Goal: Contribute content: Contribute content

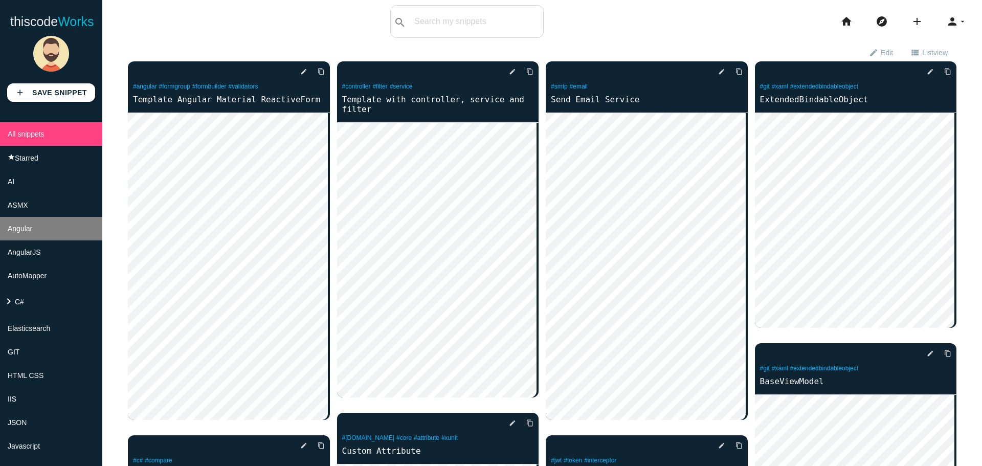
click at [49, 231] on li "Angular" at bounding box center [51, 229] width 102 height 24
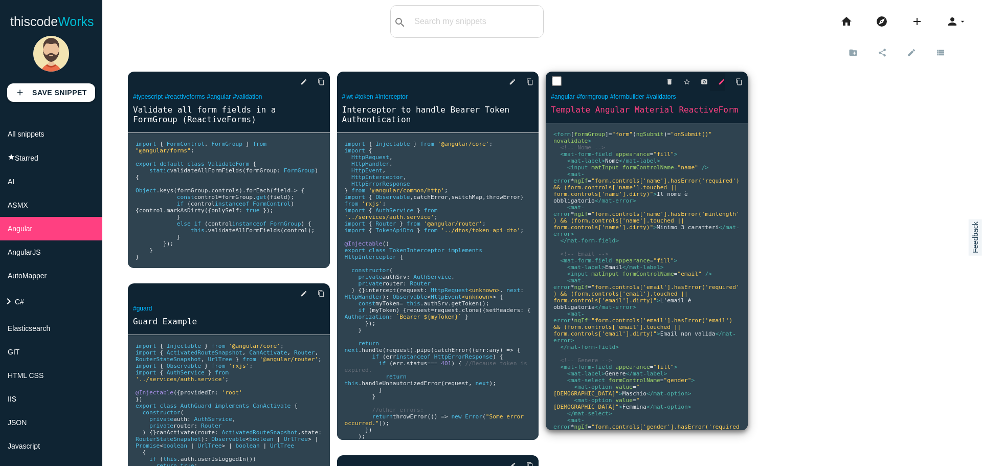
click at [718, 81] on icon "edit" at bounding box center [721, 82] width 7 height 18
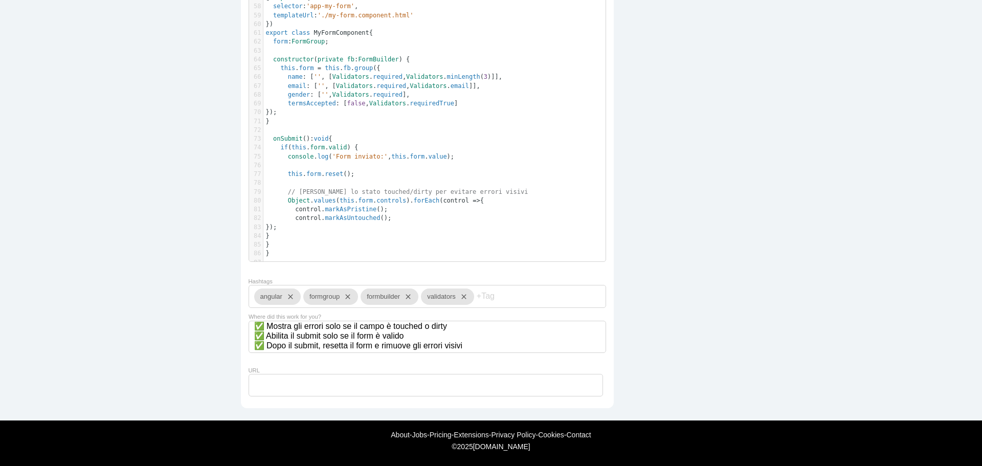
scroll to position [728, 0]
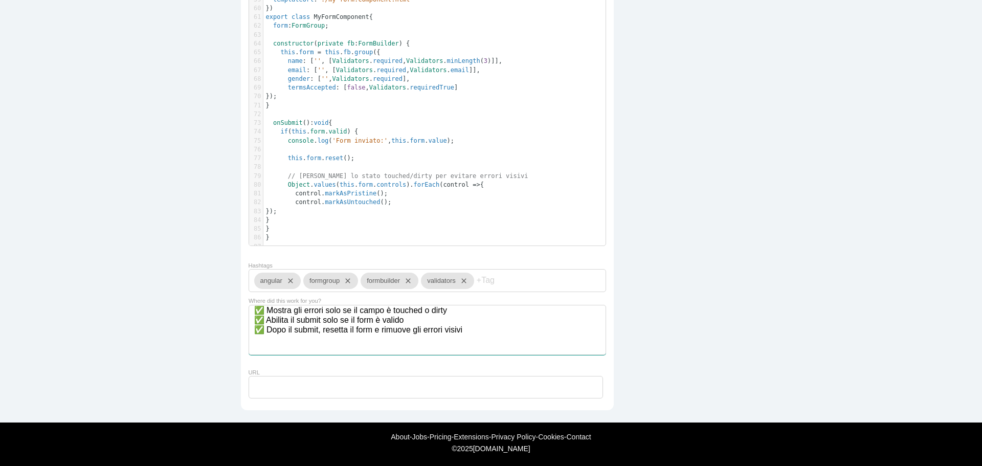
click at [500, 343] on textarea "✅ Mostra gli errori solo se il campo è touched o dirty ✅ Abilita il submit solo…" at bounding box center [428, 330] width 358 height 50
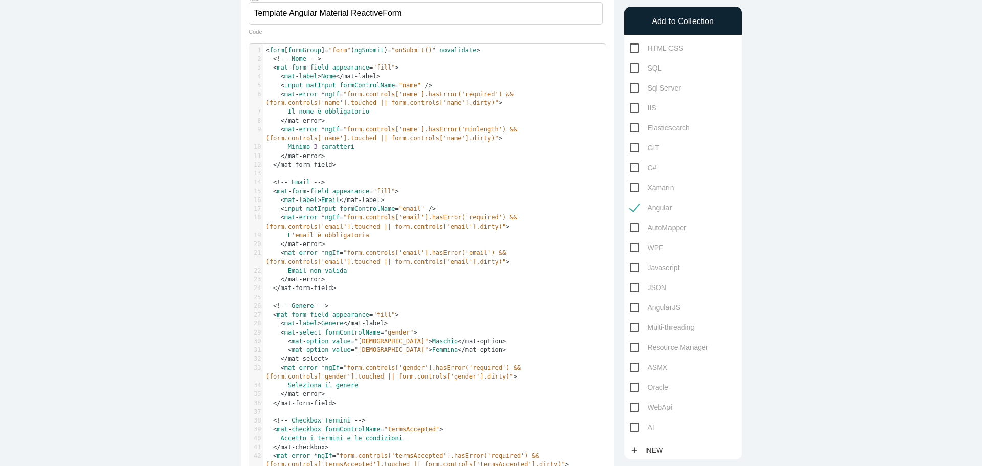
scroll to position [63, 0]
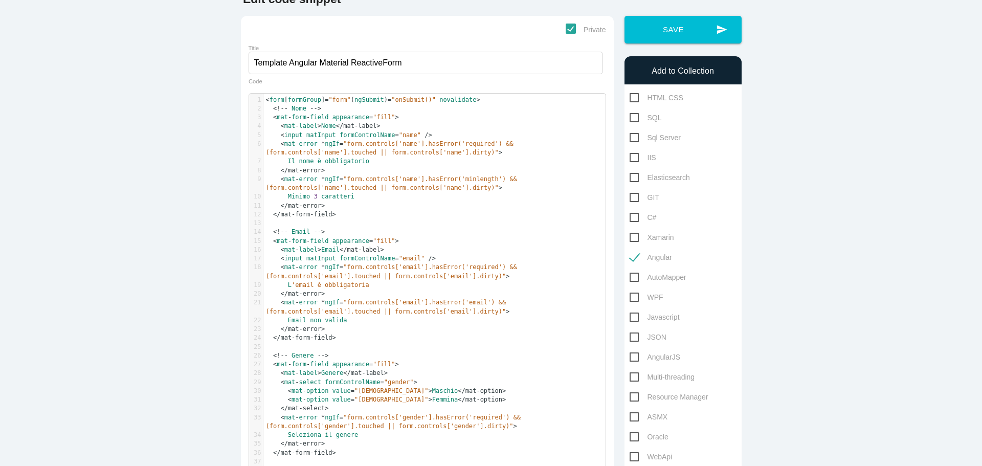
type textarea "✅ Mostra gli errori solo se il campo è touched o dirty ✅ Abilita il submit solo…"
type textarea "form.controls['email']"
drag, startPoint x: 336, startPoint y: 269, endPoint x: 410, endPoint y: 267, distance: 73.7
click at [410, 267] on span ""form.controls['email'].hasError('required') && (form.controls['email'].touched…" at bounding box center [393, 272] width 255 height 16
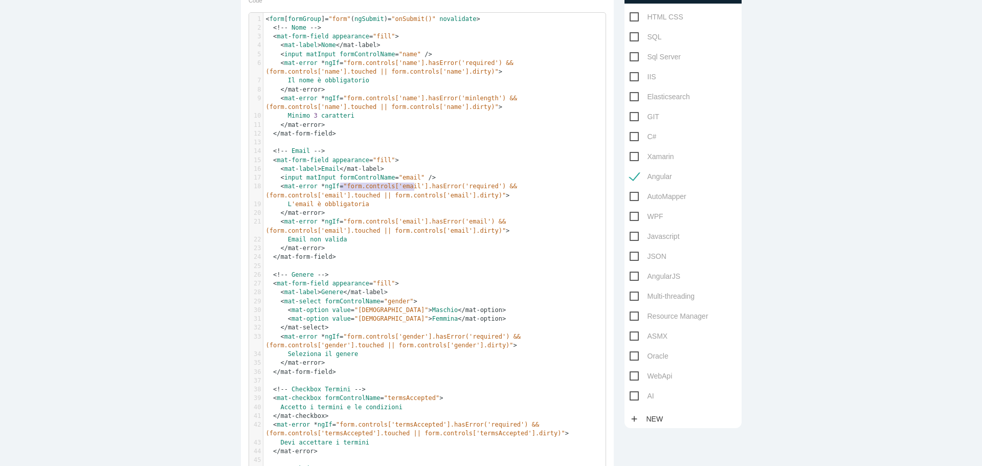
scroll to position [114, 0]
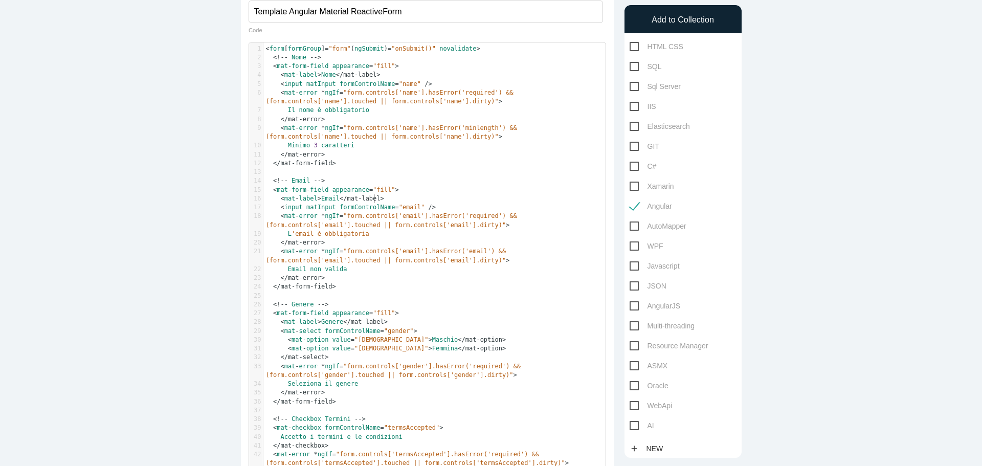
click at [394, 196] on pre "< mat - label > Email < /mat-label>" at bounding box center [439, 198] width 350 height 9
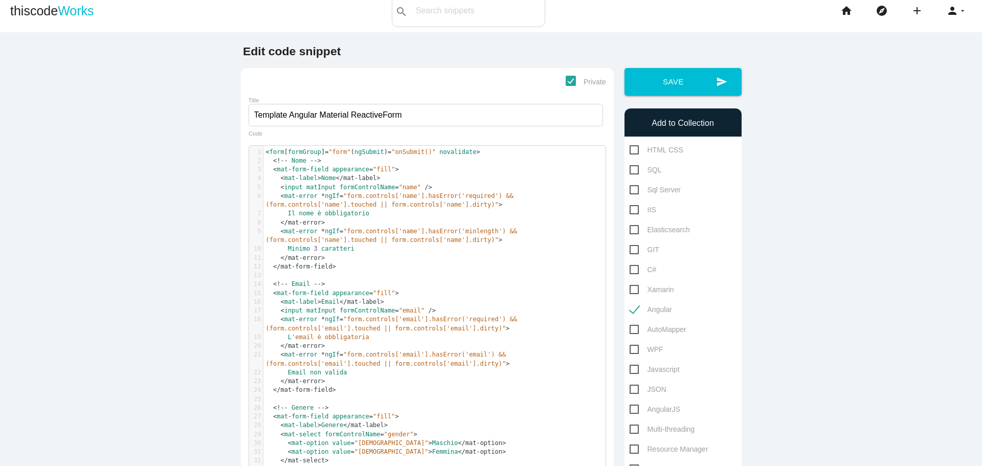
scroll to position [0, 0]
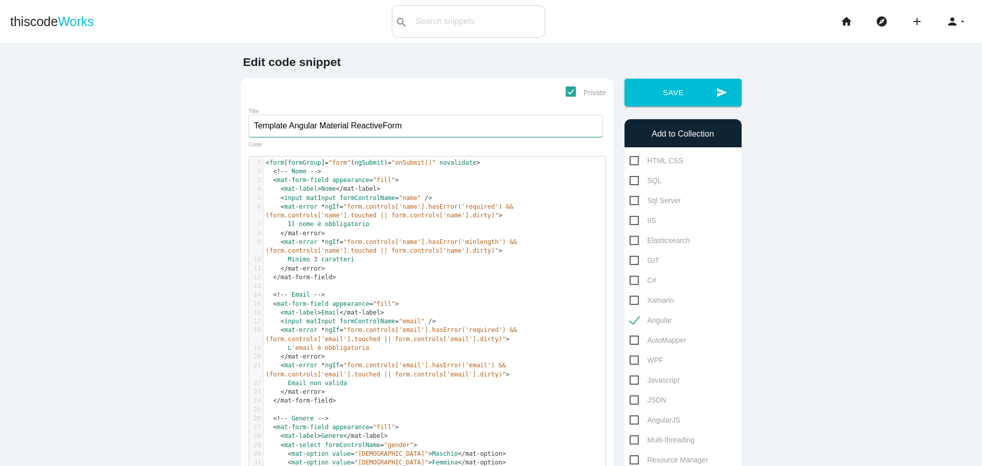
click at [426, 125] on input "Template Angular Material ReactiveForm" at bounding box center [426, 126] width 355 height 23
type input "Template Angular Material ReactiveForm 1"
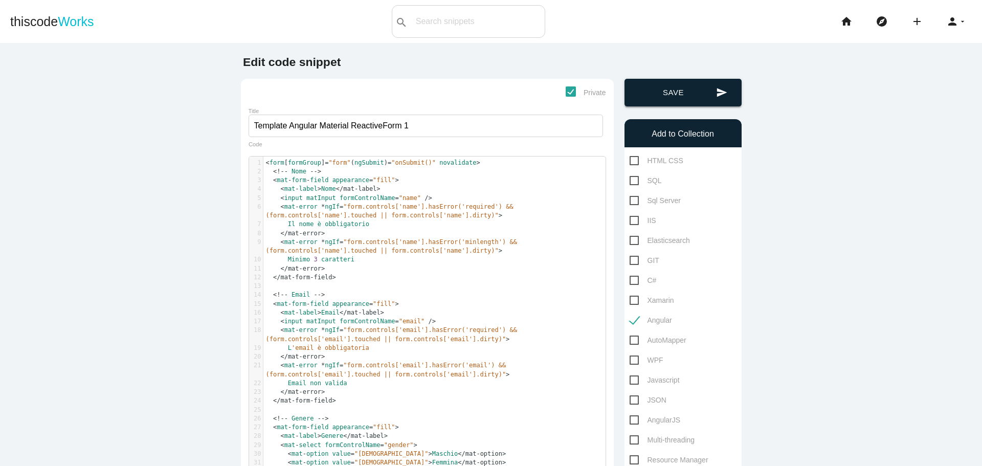
click at [666, 92] on button "send Save" at bounding box center [683, 93] width 117 height 28
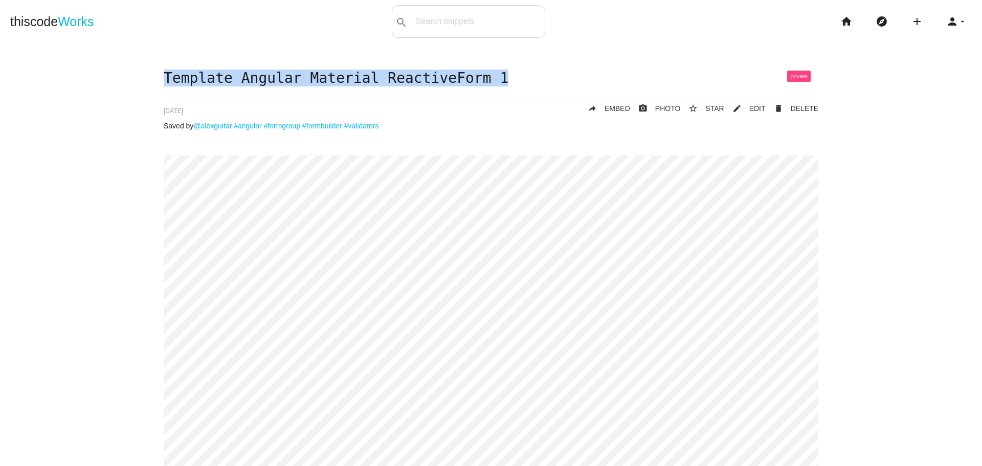
drag, startPoint x: 161, startPoint y: 79, endPoint x: 492, endPoint y: 78, distance: 330.5
click at [492, 78] on h1 "Template Angular Material ReactiveForm 1" at bounding box center [491, 79] width 655 height 16
click at [746, 107] on link "mode_edit EDIT" at bounding box center [745, 108] width 41 height 18
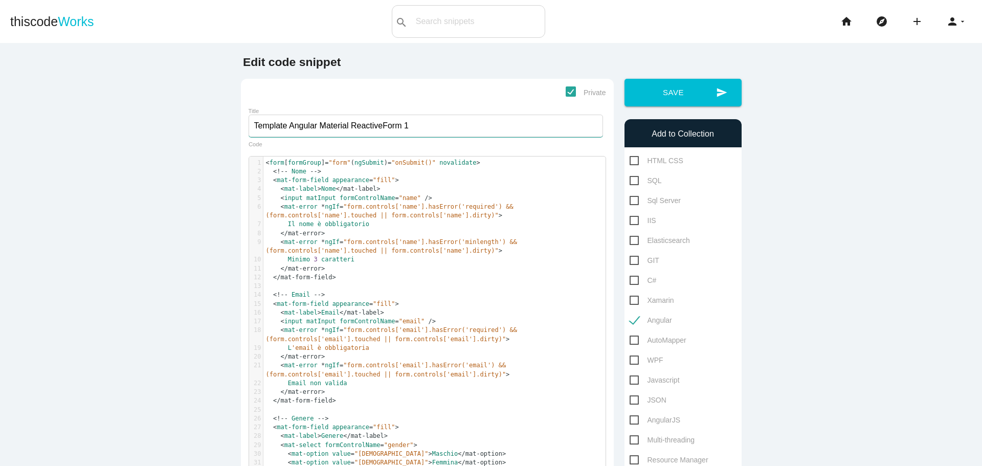
click at [266, 123] on input "Template Angular Material ReactiveForm 1" at bounding box center [426, 126] width 355 height 23
click at [361, 127] on input "Angular Material ReactiveForm 1" at bounding box center [426, 126] width 355 height 23
paste input "Template"
type input "Angular Material ReactiveForm - Template 1"
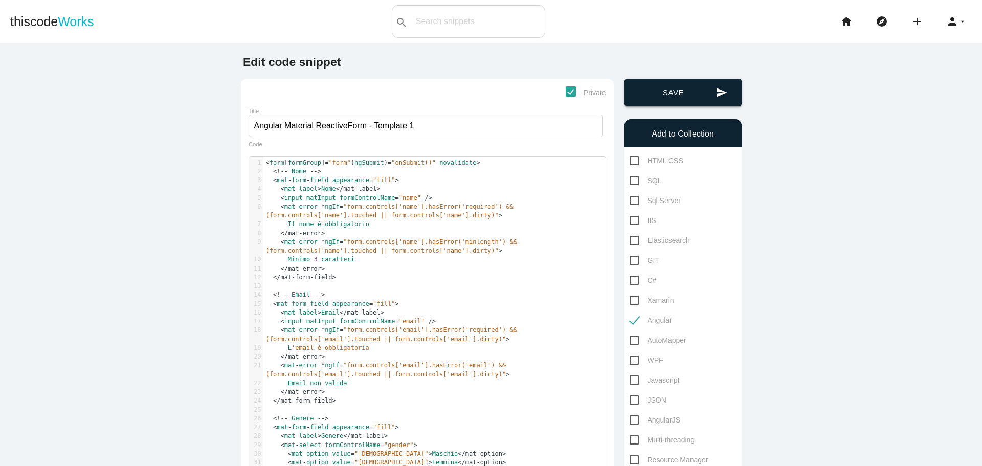
click at [661, 91] on button "send Save" at bounding box center [683, 93] width 117 height 28
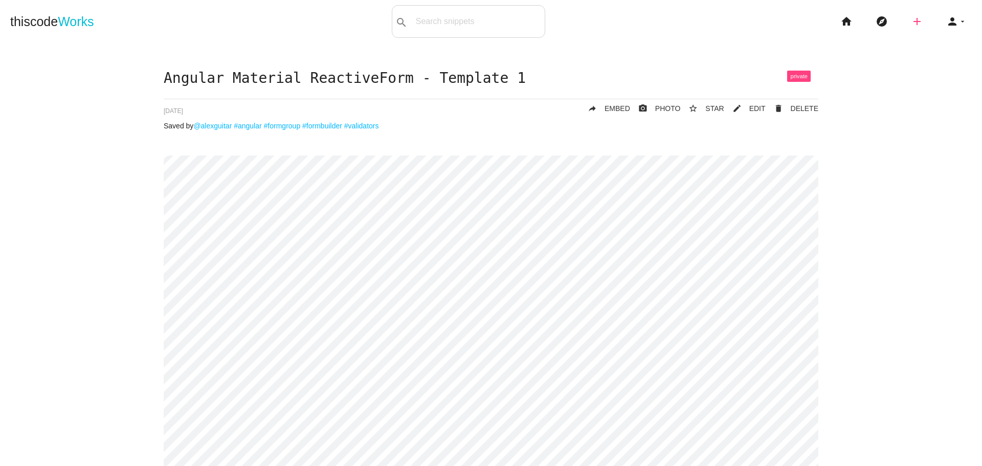
click at [911, 26] on icon "add" at bounding box center [917, 21] width 12 height 33
click at [929, 20] on link "code Snippet" at bounding box center [940, 18] width 72 height 26
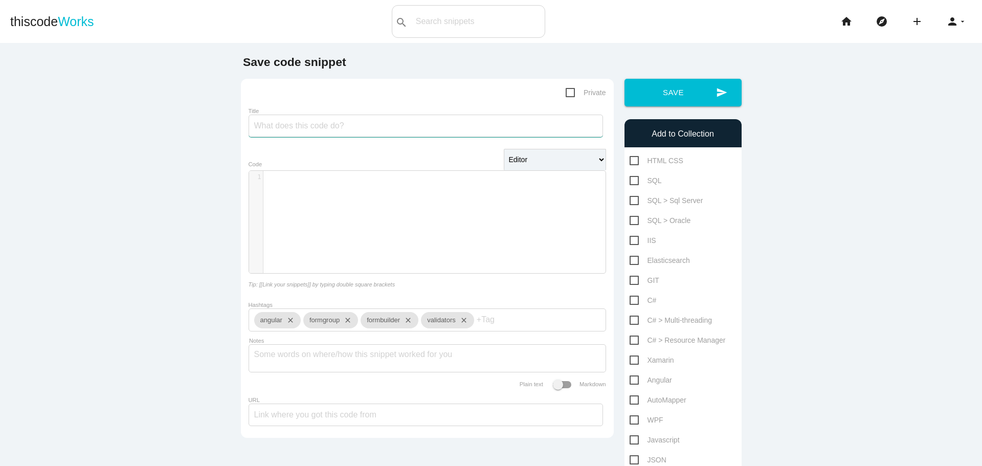
click at [365, 125] on input "Title" at bounding box center [426, 126] width 355 height 23
paste input "Angular Material ReactiveForm - Template 1"
type input "Angular Material ReactiveForm - Template 2"
click at [424, 190] on div "​ x 1 ​" at bounding box center [435, 230] width 372 height 118
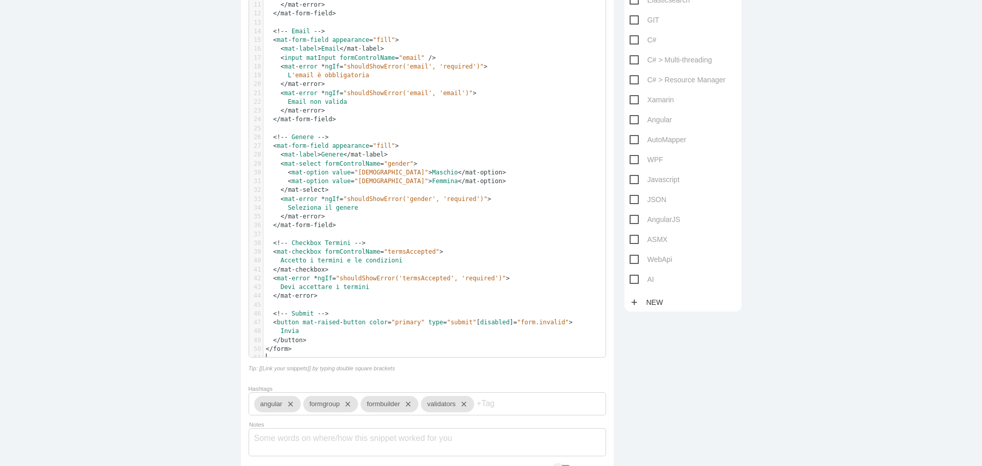
scroll to position [392, 0]
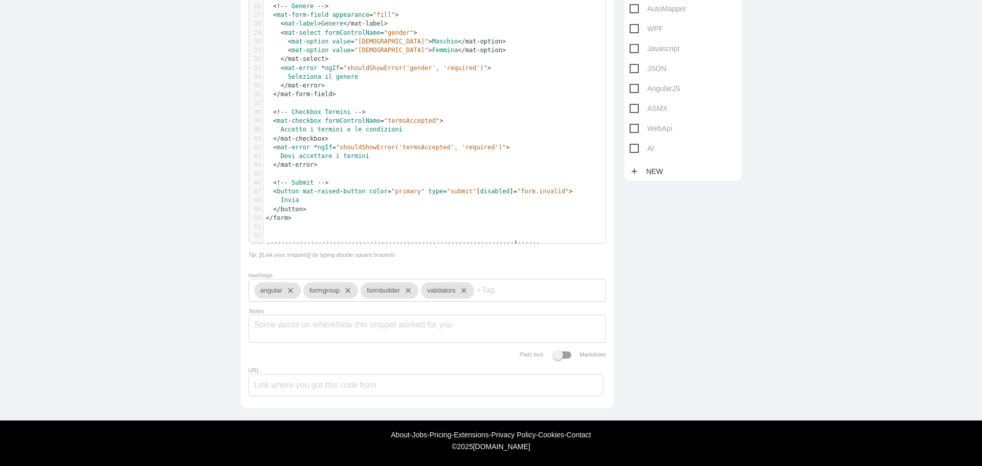
type textarea "///////////////////////////////////////////////////////////////////////////////…"
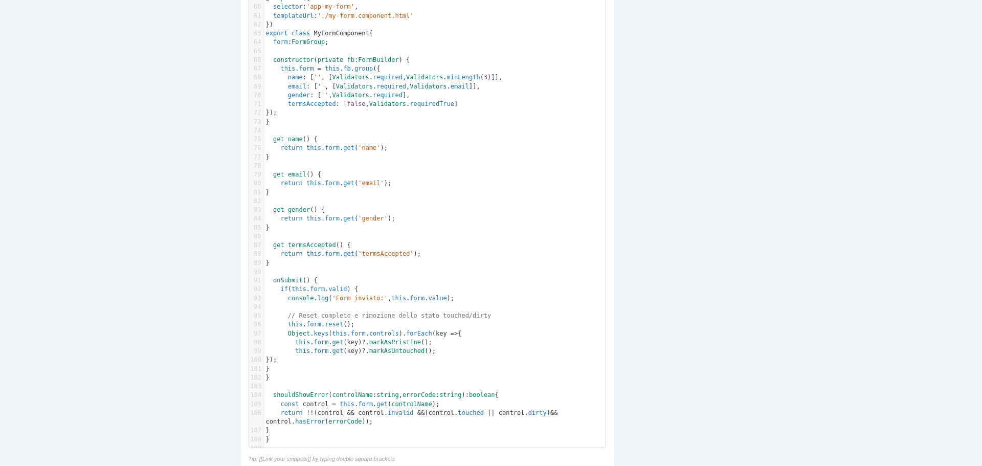
scroll to position [835, 0]
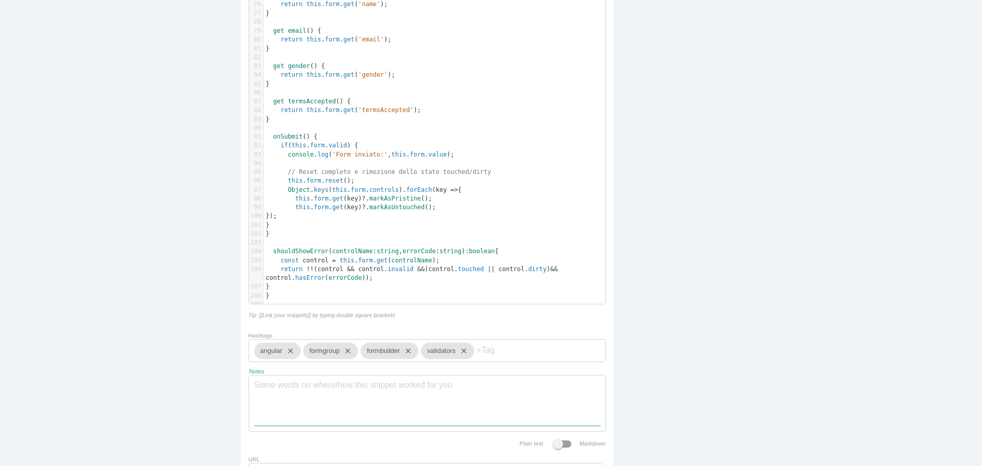
click at [319, 400] on textarea "Notes" at bounding box center [427, 401] width 346 height 50
paste textarea "✅ Mostra gli errori solo se il campo è touched o dirty ✅ Usa mat-error per la v…"
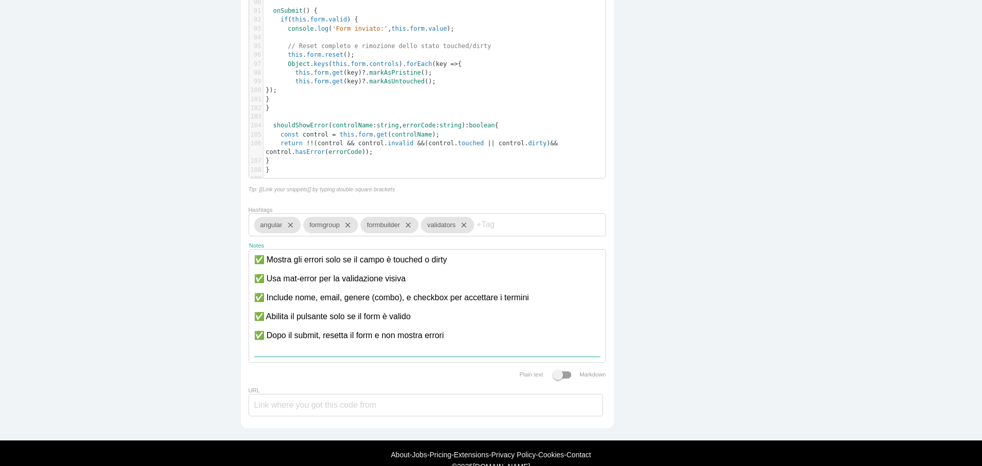
scroll to position [988, 0]
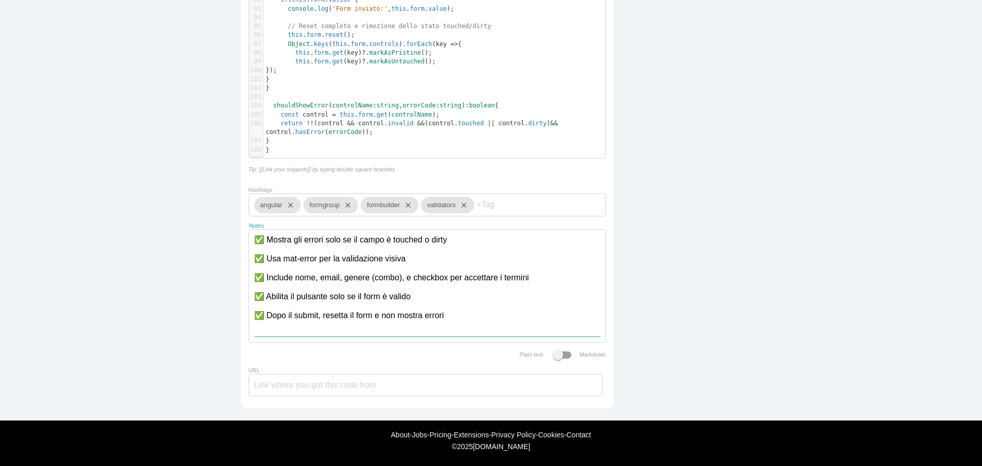
click at [433, 265] on textarea "✅ Mostra gli errori solo se il campo è touched o dirty ✅ Usa mat-error per la v…" at bounding box center [427, 283] width 346 height 107
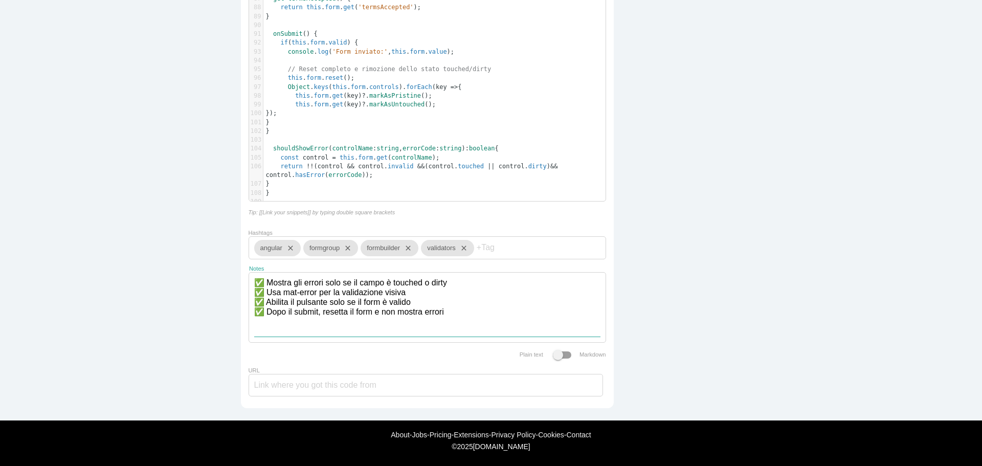
scroll to position [0, 0]
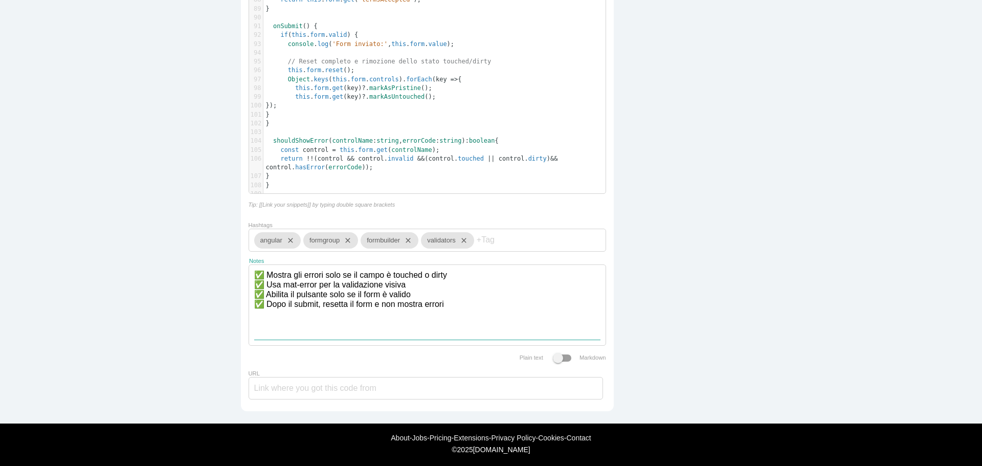
paste textarea "🧠 Note finali Il metodo shouldShowError centralizza la logica di visualizzazion…"
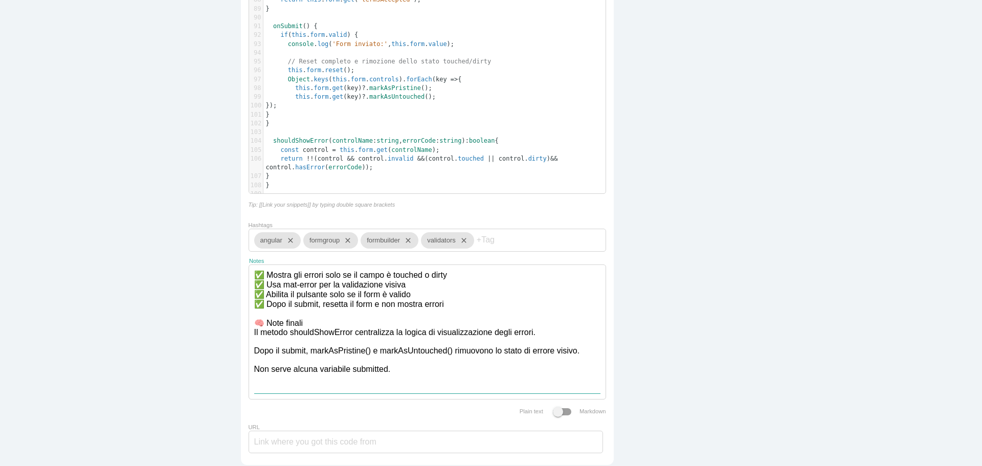
click at [347, 341] on textarea "✅ Mostra gli errori solo se il campo è touched o dirty ✅ Usa mat-error per la v…" at bounding box center [427, 329] width 346 height 128
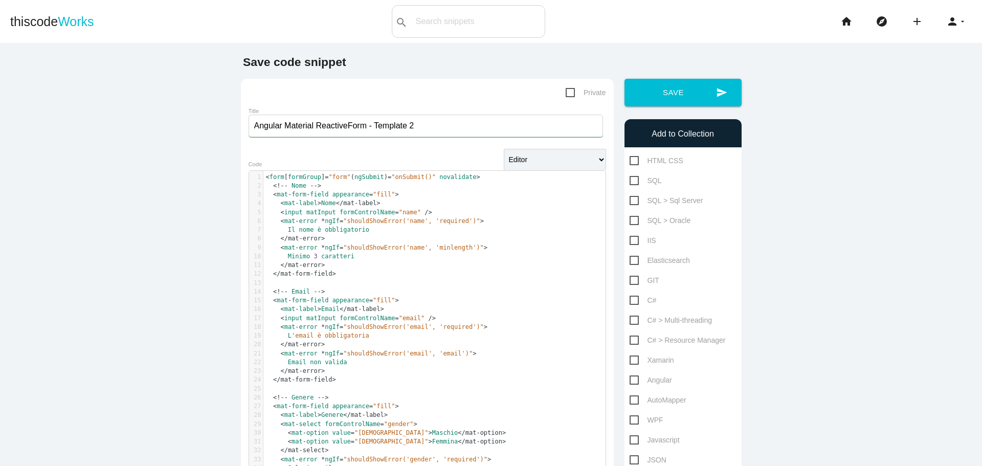
type textarea "✅ Mostra gli errori solo se il campo è touched o dirty ✅ Usa mat-error per la v…"
click at [567, 92] on span "Private" at bounding box center [586, 92] width 40 height 13
click at [567, 92] on input "Private" at bounding box center [569, 89] width 7 height 7
checkbox input "true"
click at [630, 383] on span "Angular" at bounding box center [651, 380] width 42 height 13
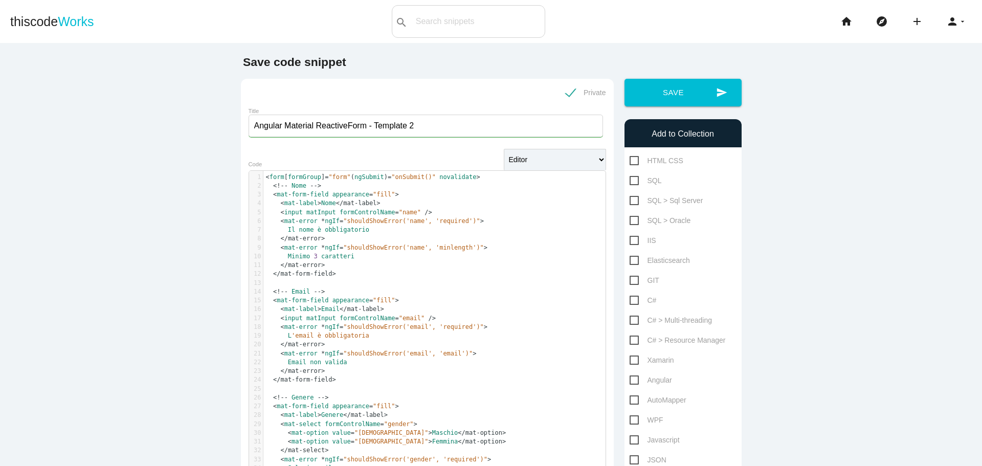
click at [630, 381] on input "Angular" at bounding box center [633, 377] width 7 height 7
checkbox input "true"
click at [676, 96] on button "send Save" at bounding box center [683, 93] width 117 height 28
